Goal: Find contact information: Find contact information

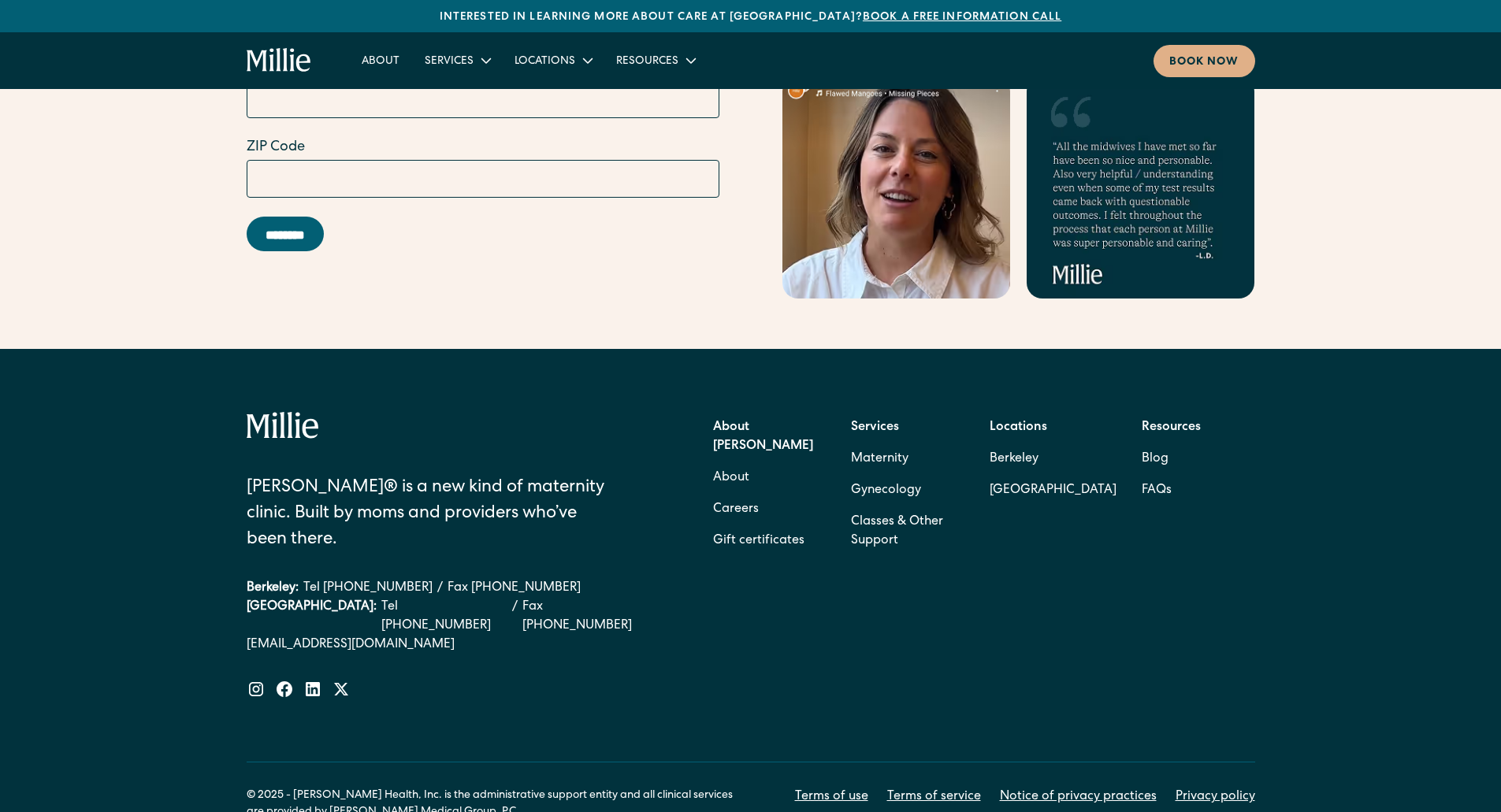
scroll to position [6273, 0]
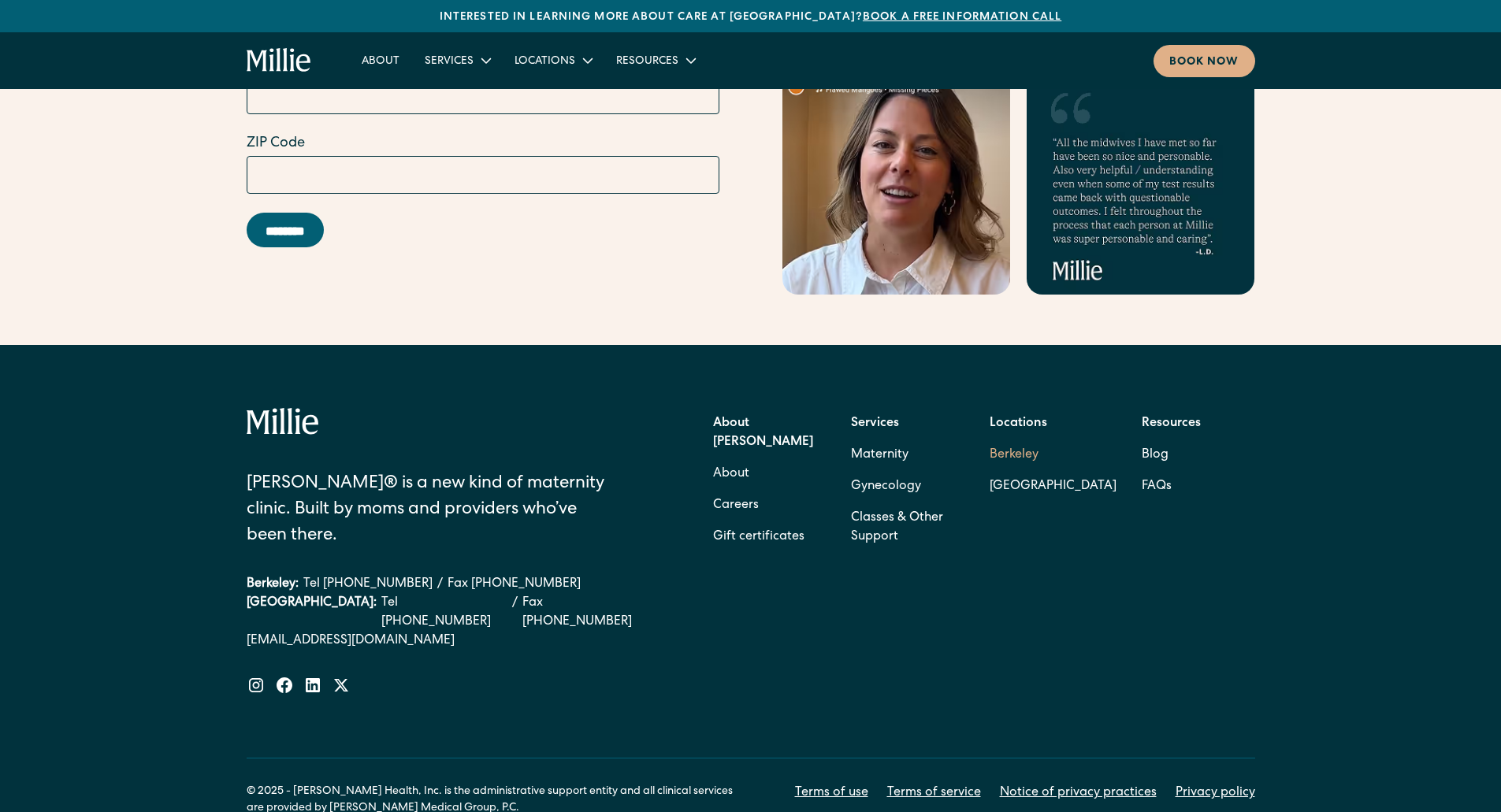
click at [1029, 439] on link "Berkeley" at bounding box center [1053, 455] width 127 height 32
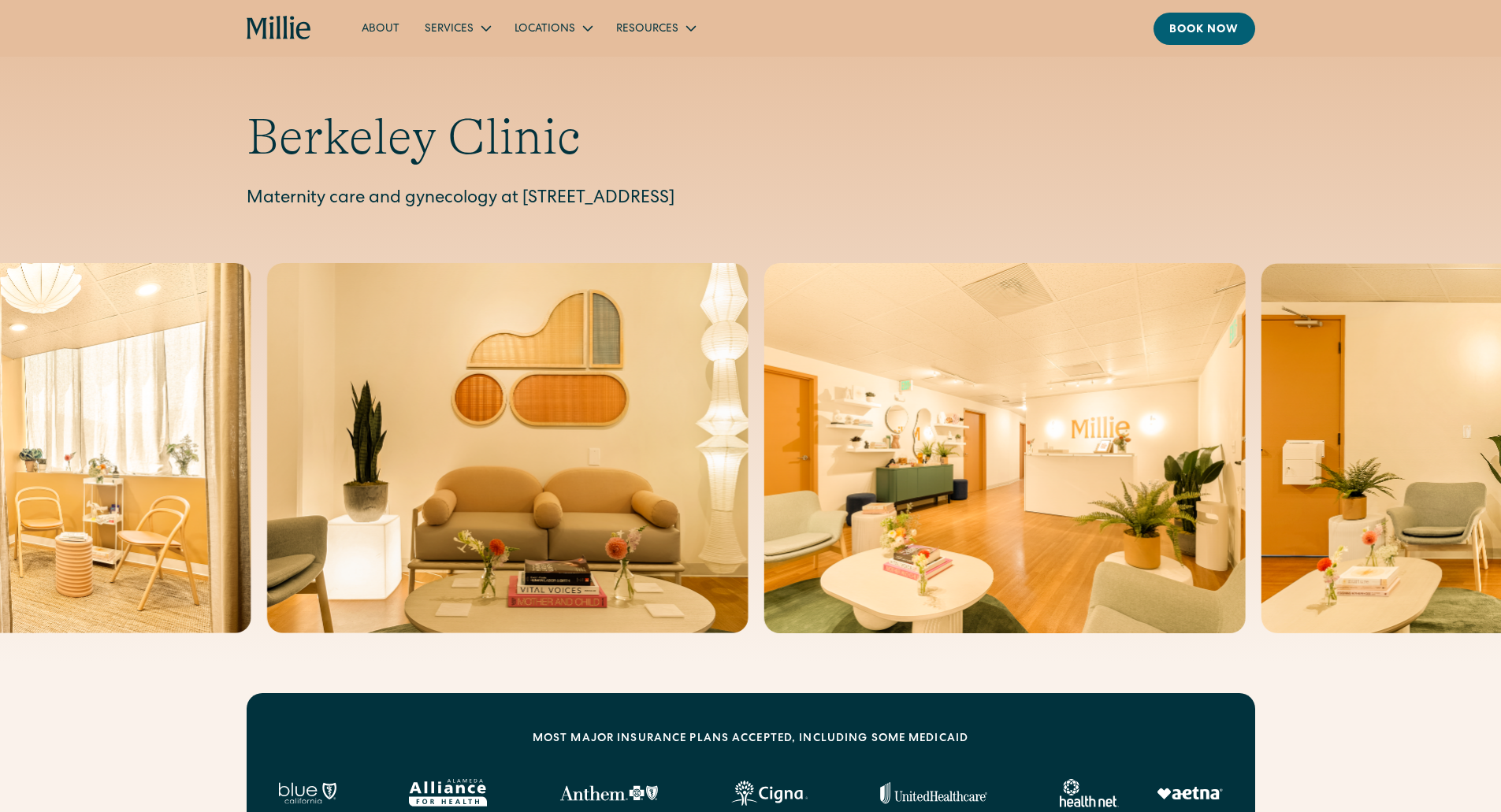
drag, startPoint x: 522, startPoint y: 194, endPoint x: 756, endPoint y: 194, distance: 234.0
click at [756, 194] on p "Maternity care and gynecology at [STREET_ADDRESS]" at bounding box center [750, 200] width 1008 height 26
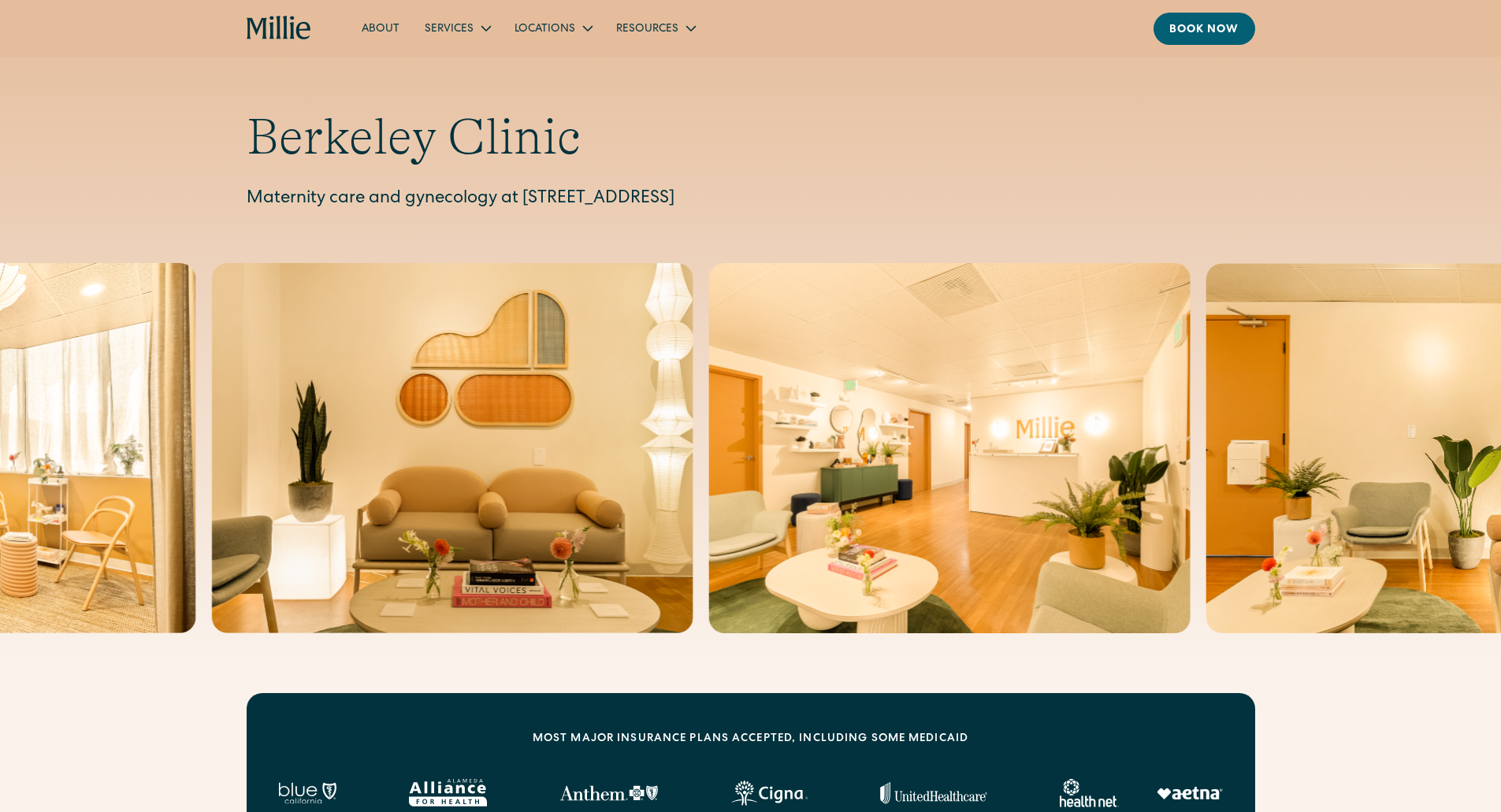
copy p "[STREET_ADDRESS]"
